Goal: Transaction & Acquisition: Purchase product/service

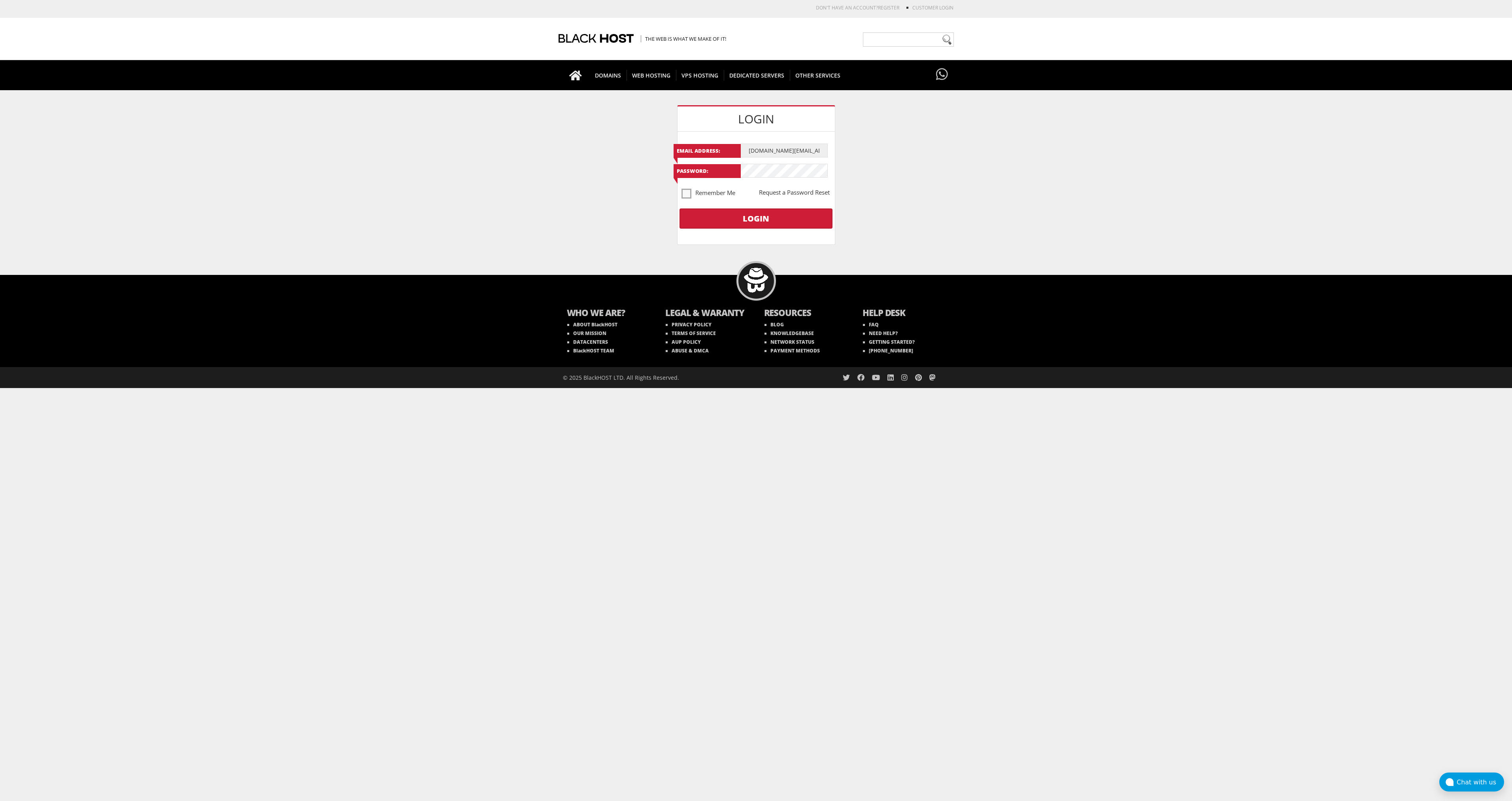
click at [784, 215] on input "Login" at bounding box center [756, 218] width 153 height 20
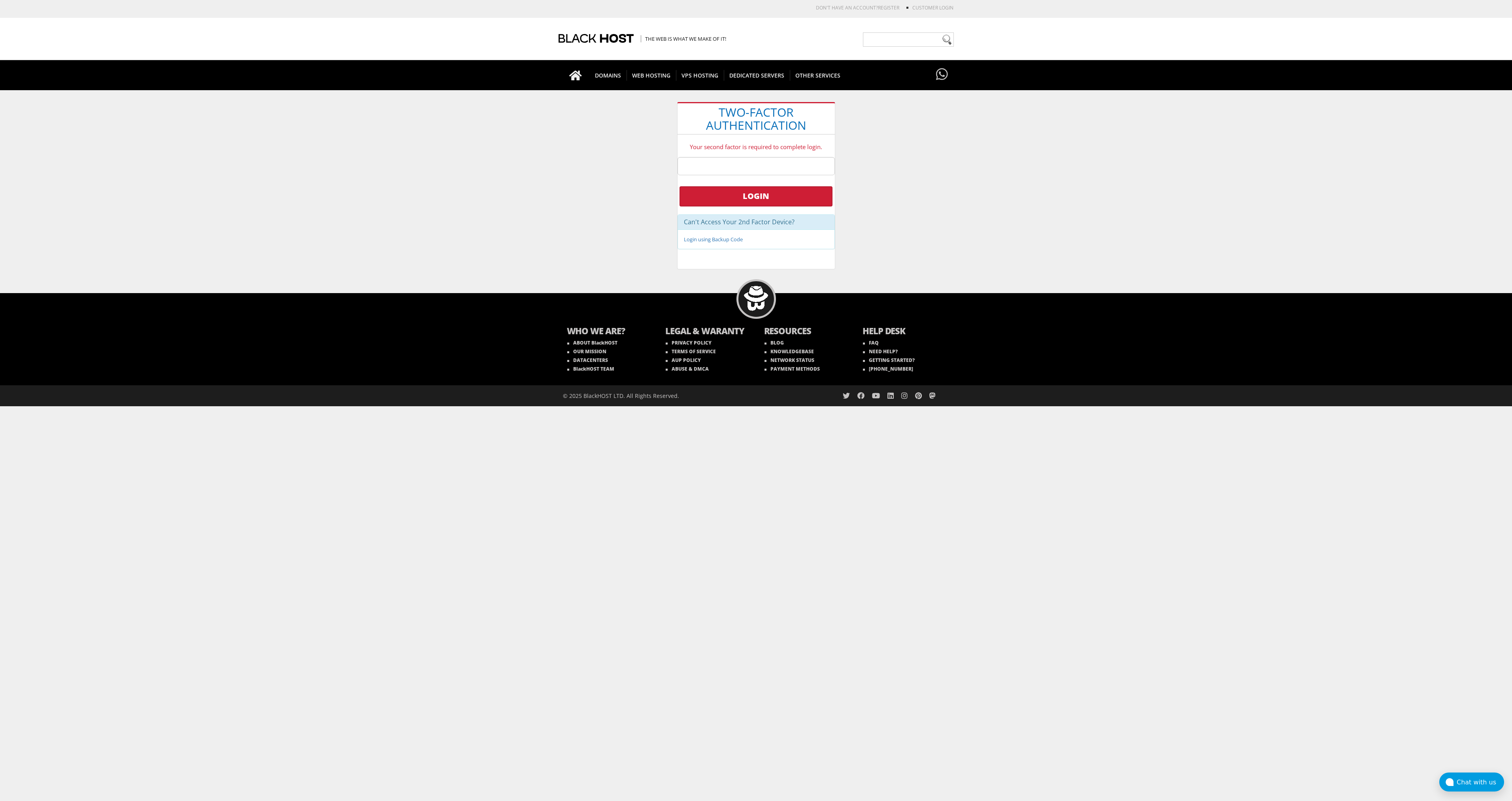
click at [735, 161] on input "text" at bounding box center [756, 166] width 157 height 18
type input "294042"
click at [680, 186] on input "Login" at bounding box center [756, 196] width 153 height 20
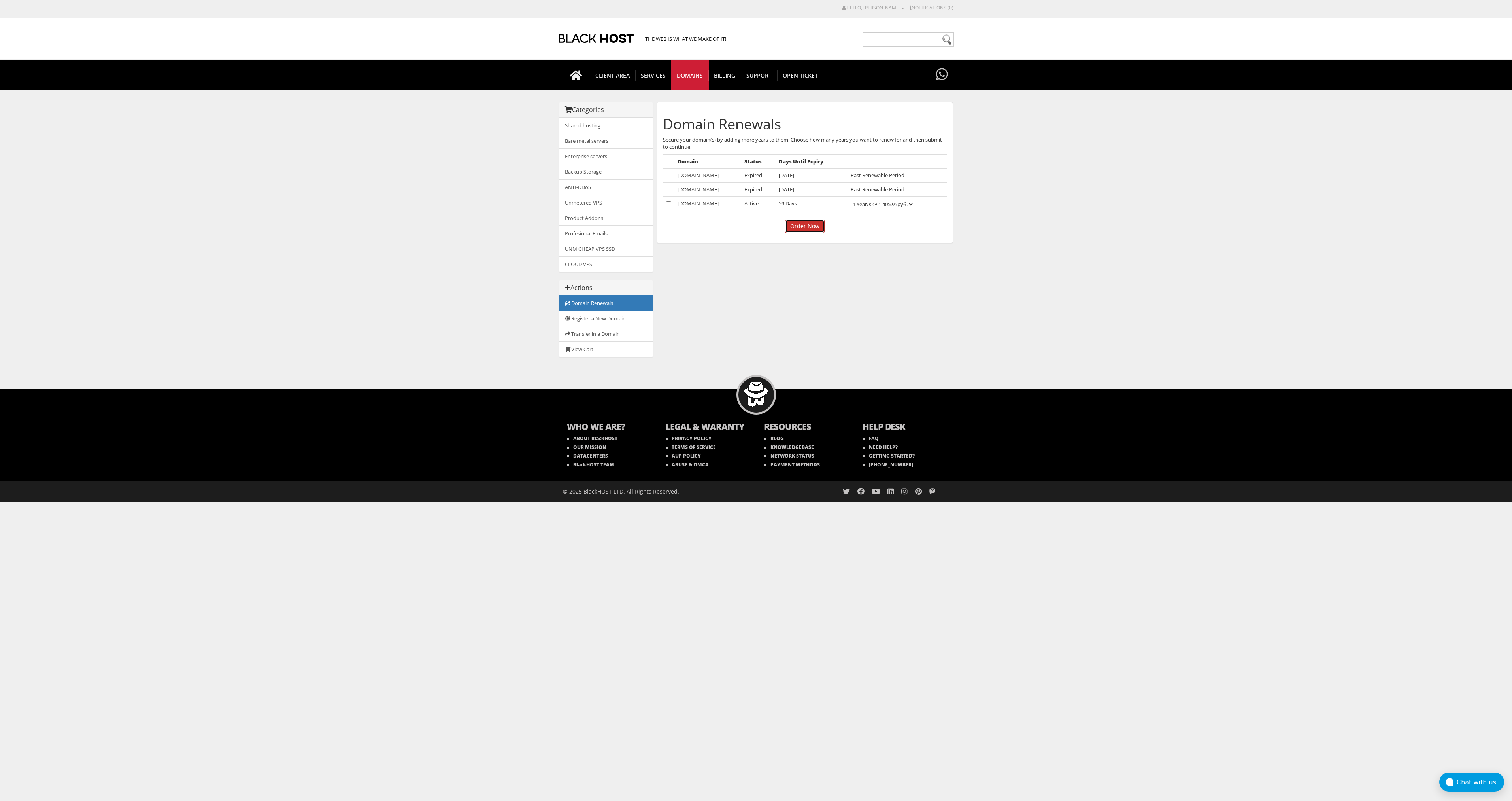
click at [811, 226] on input "Order Now" at bounding box center [804, 226] width 39 height 14
click at [809, 227] on input "Order Now" at bounding box center [804, 226] width 39 height 14
click at [892, 210] on td "1 Year/s @ 1,405.95руб." at bounding box center [897, 204] width 99 height 15
click at [889, 202] on select"] "1 Year/s @ 1,405.95руб." at bounding box center [882, 204] width 63 height 9
click at [886, 201] on select"] "1 Year/s @ 1,405.95руб." at bounding box center [882, 204] width 63 height 9
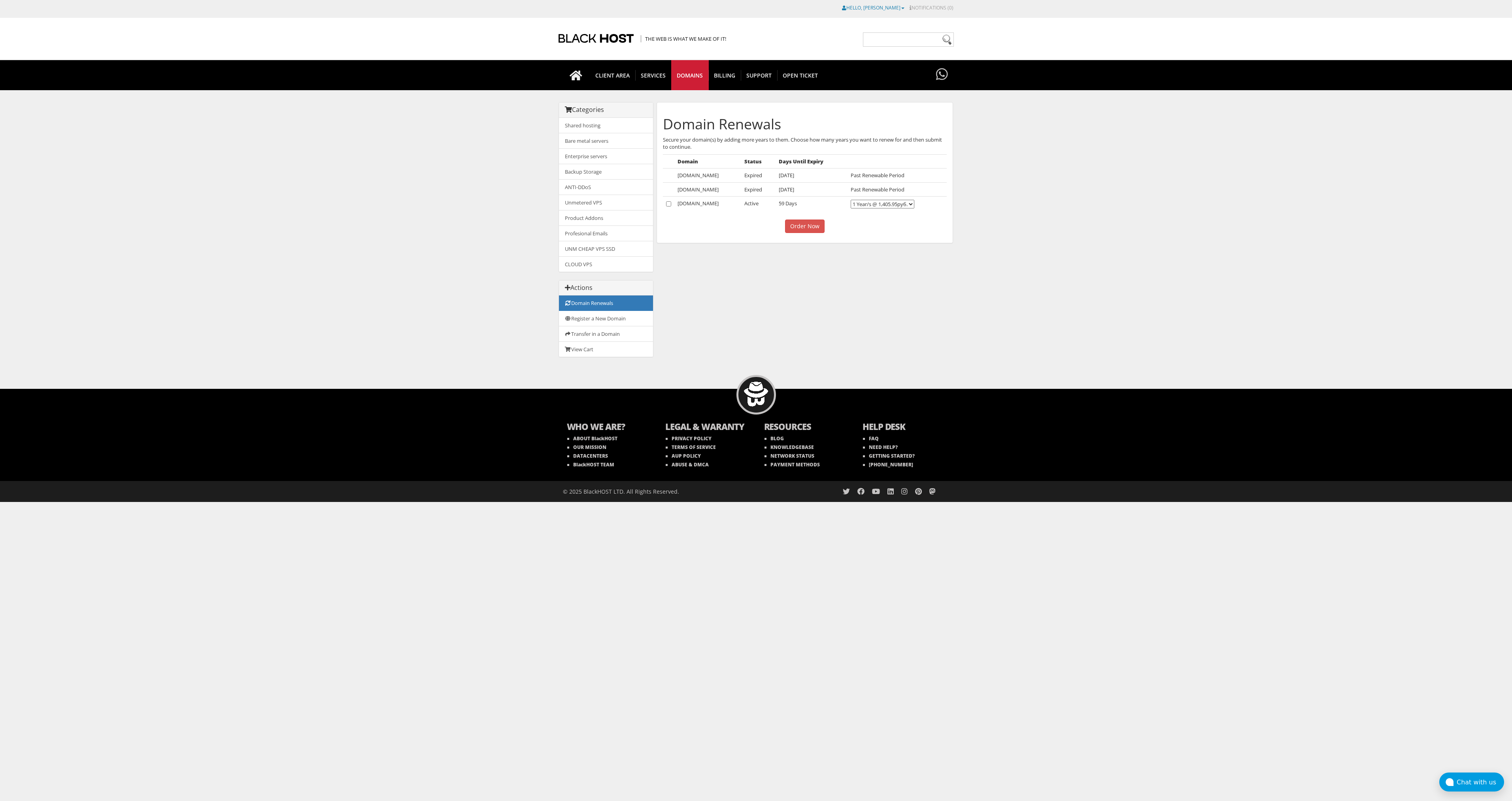
click at [885, 8] on link "Hello, [PERSON_NAME]" at bounding box center [873, 7] width 62 height 6
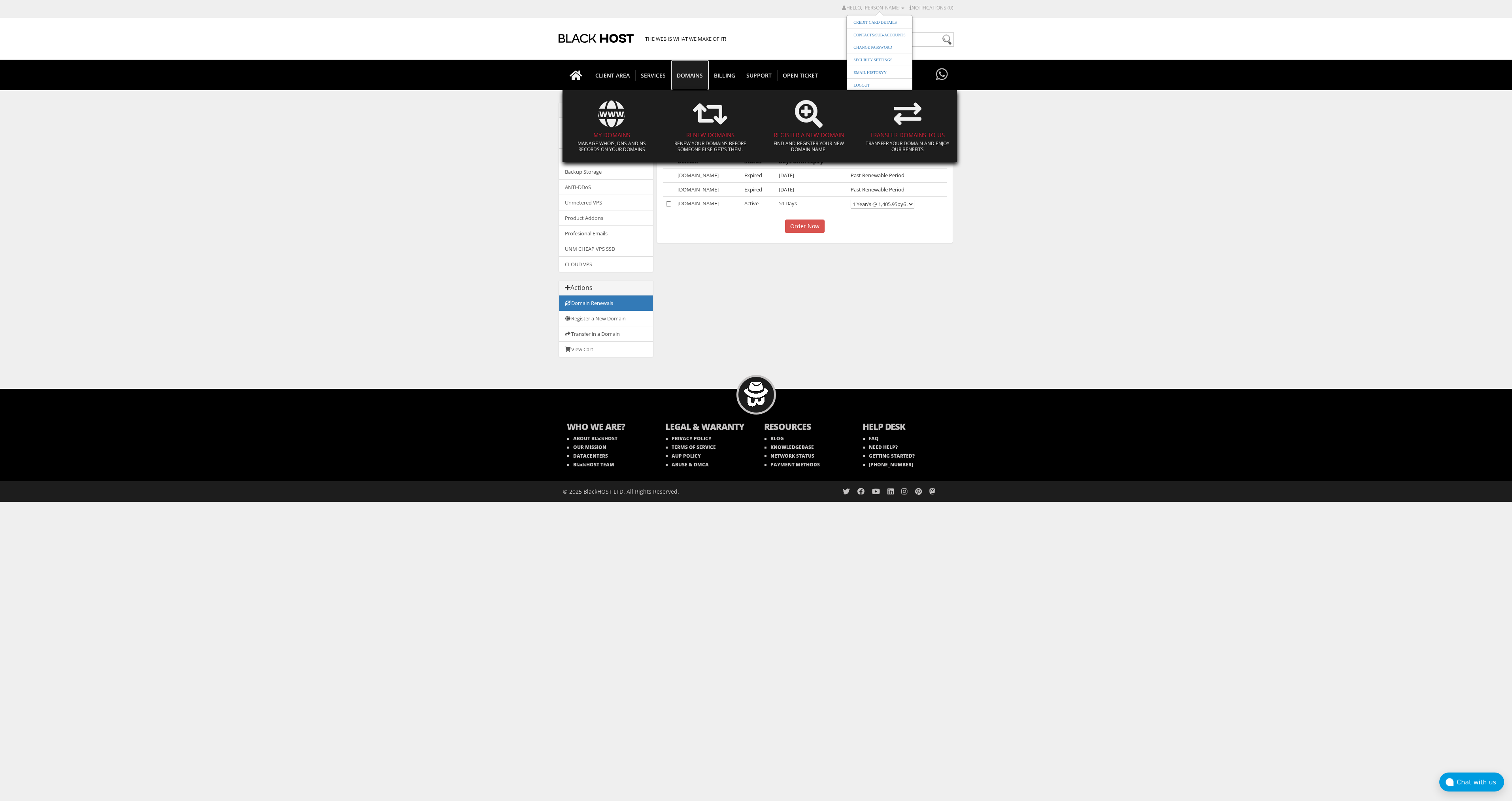
click at [697, 73] on span "Domains" at bounding box center [690, 75] width 37 height 11
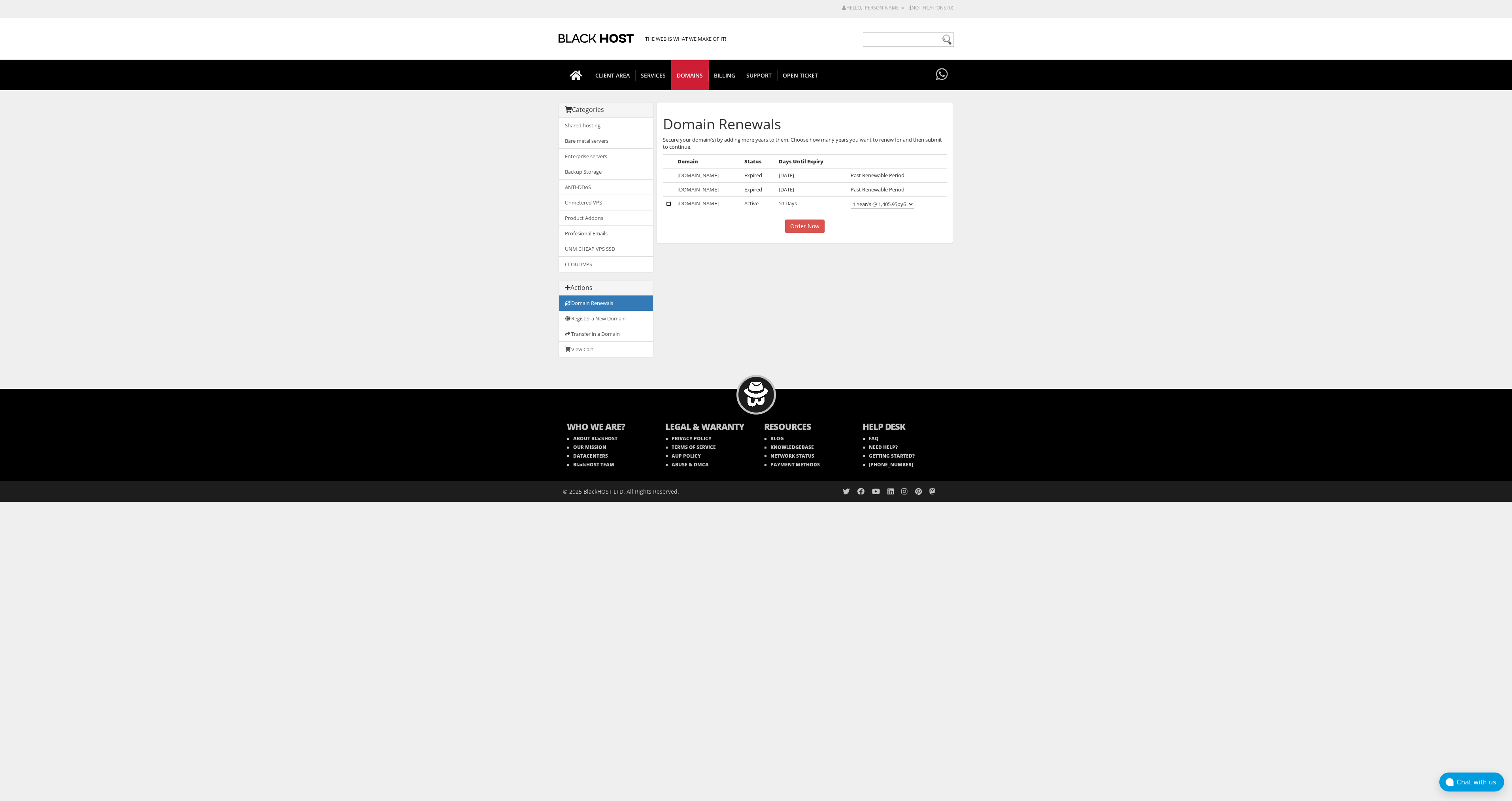
click at [669, 203] on input"] "checkbox" at bounding box center [669, 204] width 5 height 5
checkbox input"] "true"
click at [800, 224] on input "Order Now" at bounding box center [804, 226] width 39 height 14
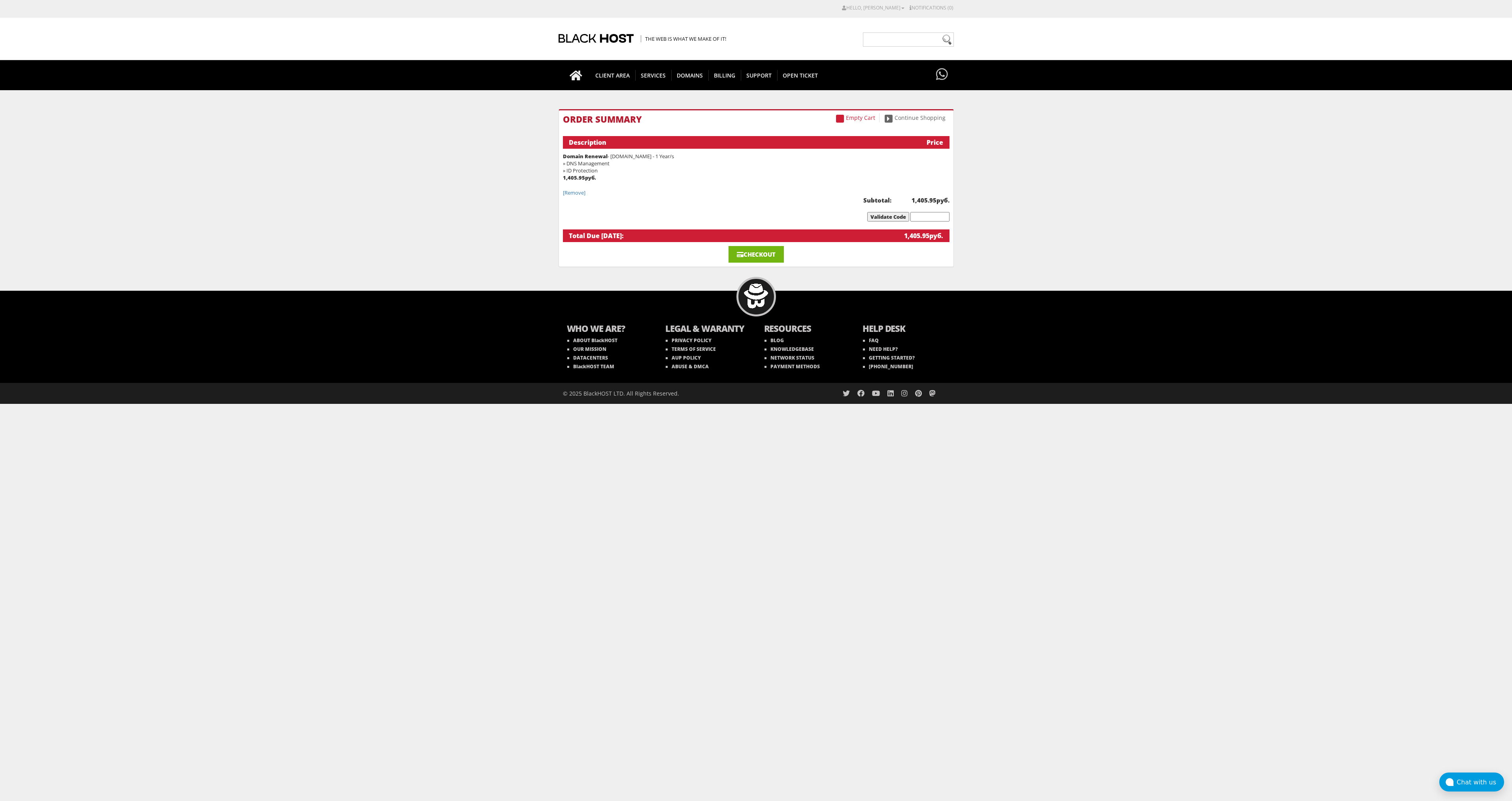
click at [762, 253] on link "Checkout" at bounding box center [756, 254] width 55 height 16
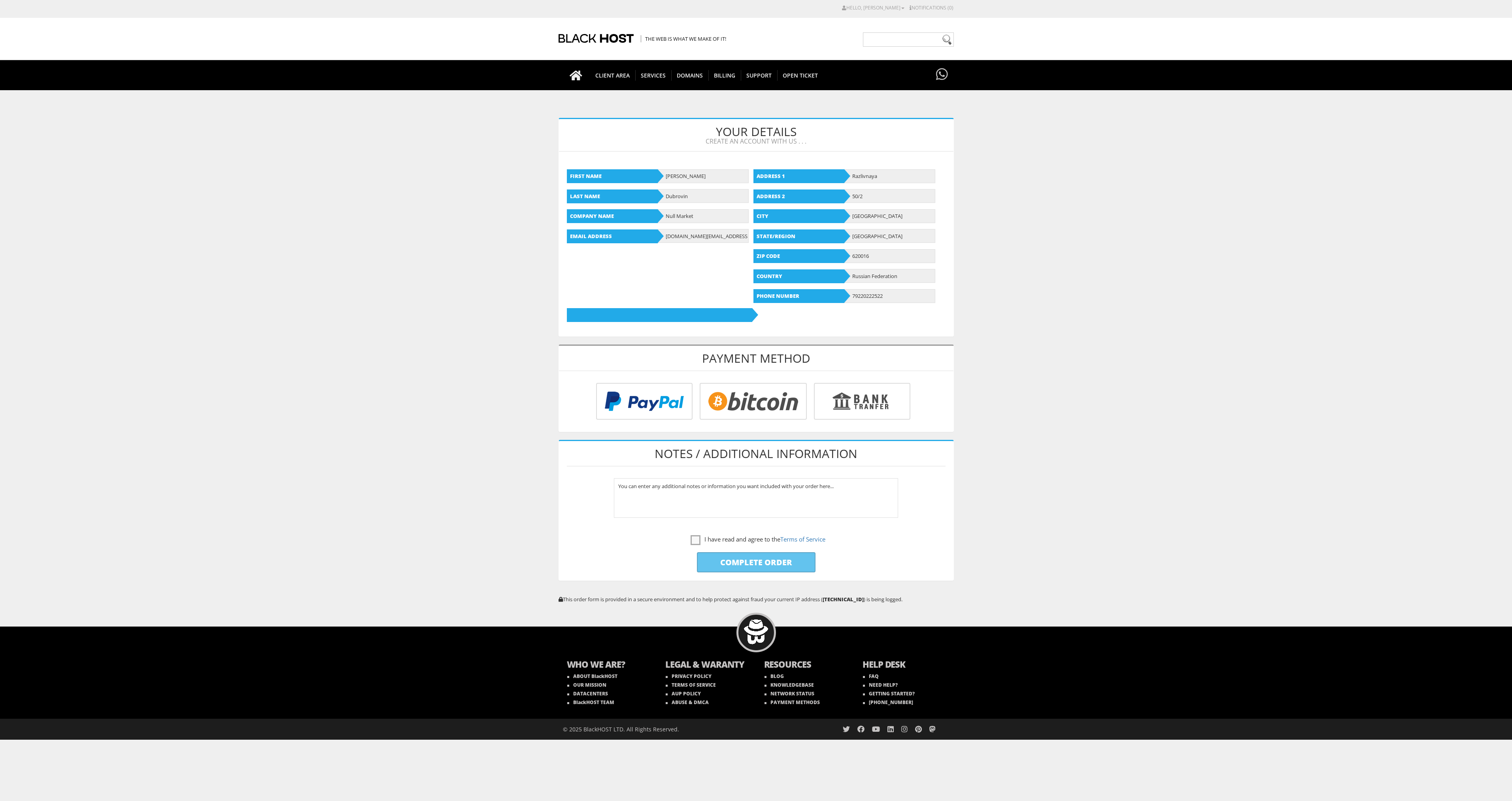
type input "[DOMAIN_NAME][EMAIL_ADDRESS][DOMAIN_NAME]"
click at [694, 540] on label "I have read and agree to the Terms of Service" at bounding box center [758, 539] width 135 height 10
checkbox input "true"
click at [750, 406] on input "radio" at bounding box center [752, 403] width 107 height 37
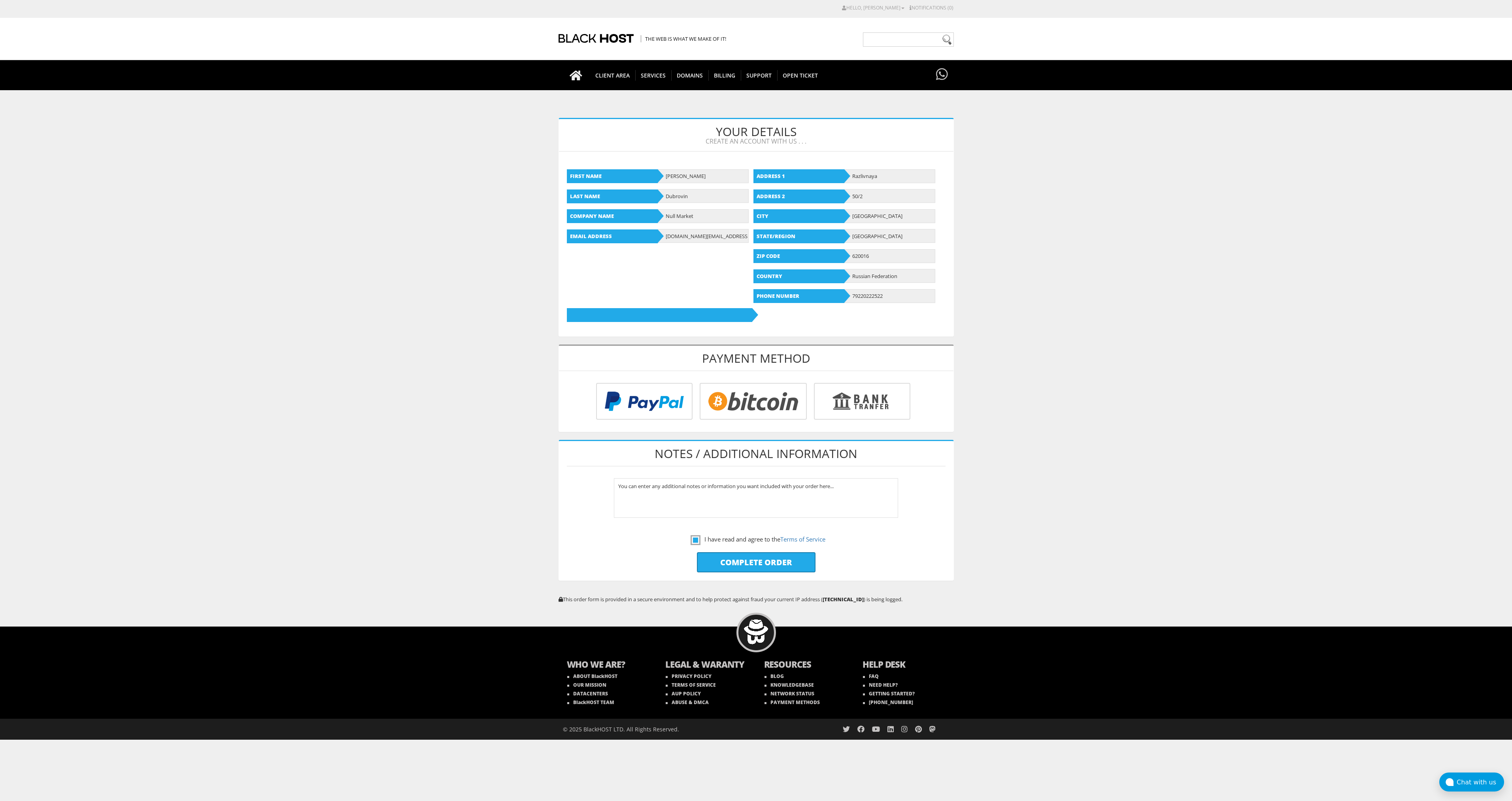
radio input "true"
click at [675, 406] on input "radio" at bounding box center [643, 403] width 96 height 37
radio input "true"
click at [763, 565] on input "Complete Order" at bounding box center [756, 562] width 119 height 20
type input "Please Wait..."
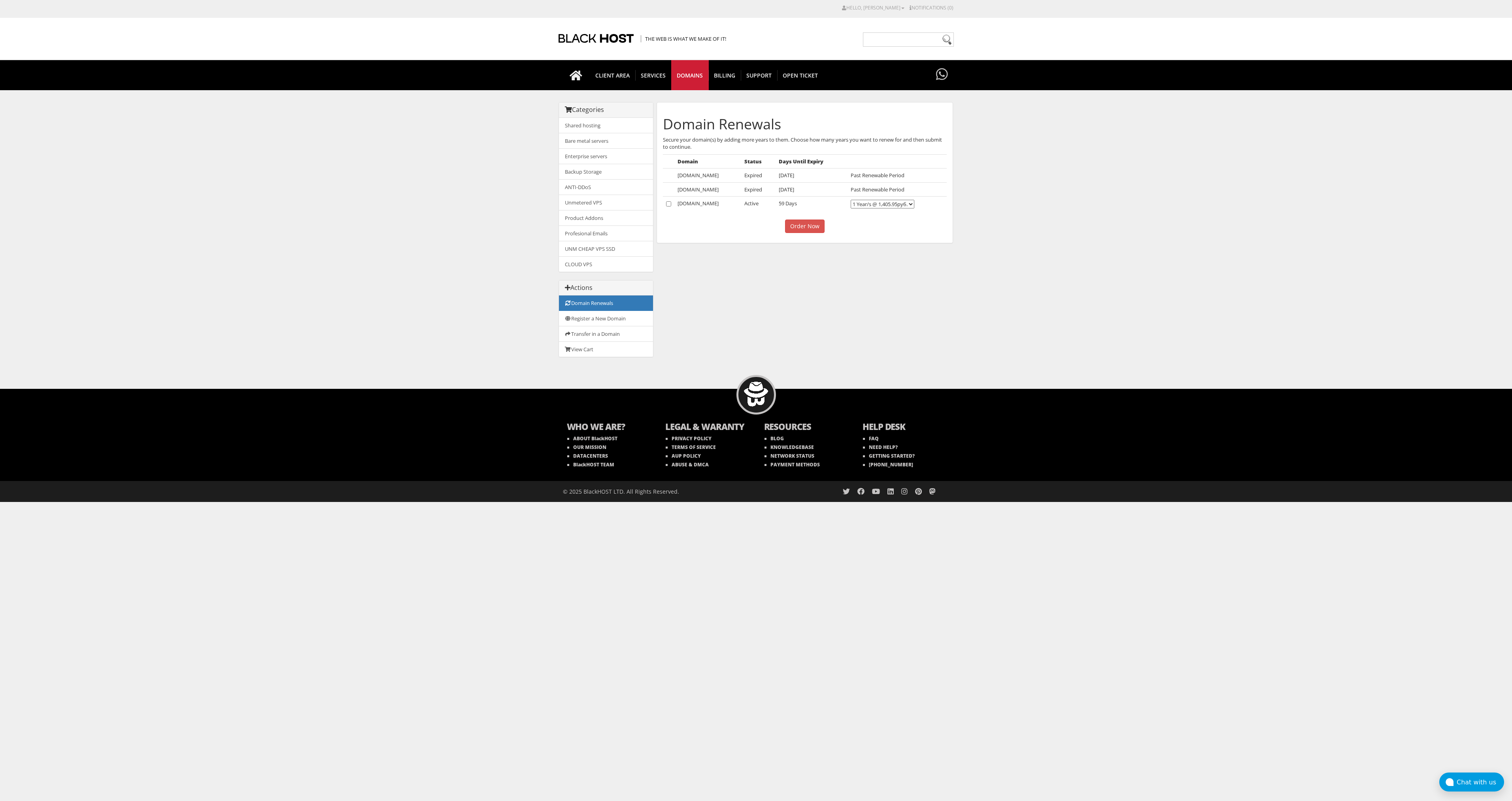
click at [888, 199] on td "1 Year/s @ 1,405.95руб." at bounding box center [897, 204] width 99 height 15
click at [889, 203] on select"] "1 Year/s @ 1,405.95руб." at bounding box center [882, 204] width 63 height 9
click at [888, 203] on select"] "1 Year/s @ 1,405.95руб." at bounding box center [882, 204] width 63 height 9
click at [945, 74] on icon at bounding box center [942, 75] width 12 height 15
click at [590, 124] on link "Shared hosting" at bounding box center [606, 126] width 94 height 15
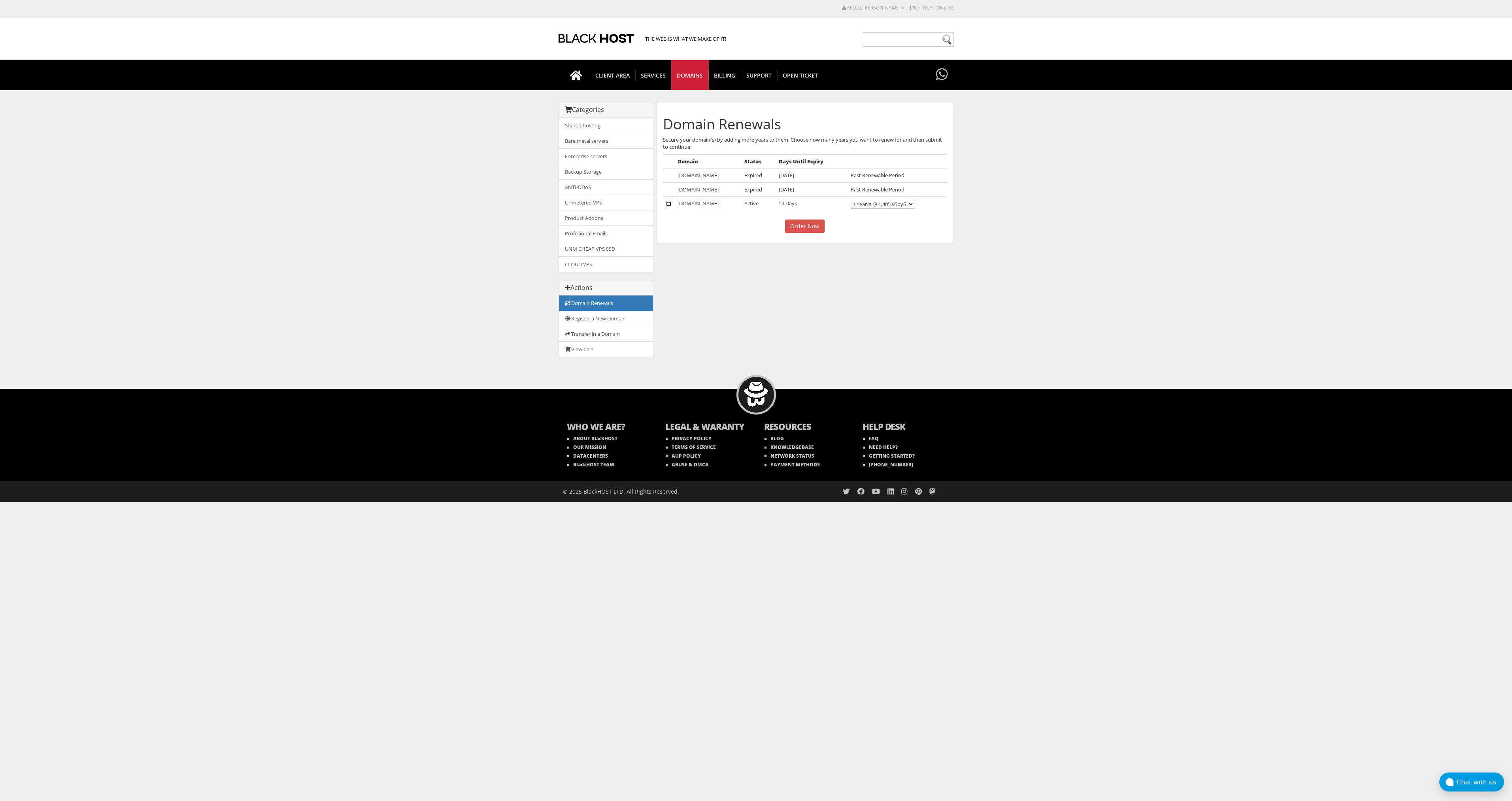
click at [669, 204] on input"] "checkbox" at bounding box center [669, 204] width 5 height 5
checkbox input"] "true"
click at [862, 203] on select"] "1 Year/s @ 1,405.95руб." at bounding box center [882, 204] width 63 height 9
click at [875, 206] on select"] "1 Year/s @ 1,405.95руб." at bounding box center [882, 204] width 63 height 9
click at [818, 227] on input "Order Now" at bounding box center [804, 226] width 39 height 14
